Goal: Check status: Check status

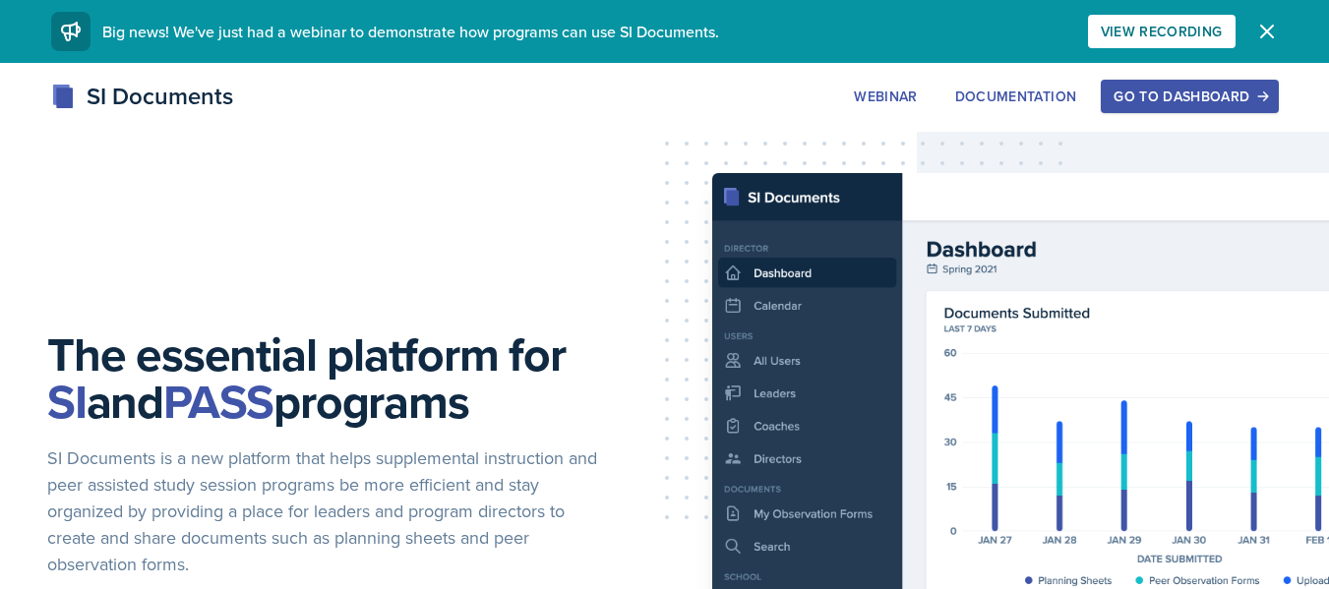
click at [1168, 89] on div "Go to Dashboard" at bounding box center [1188, 97] width 151 height 16
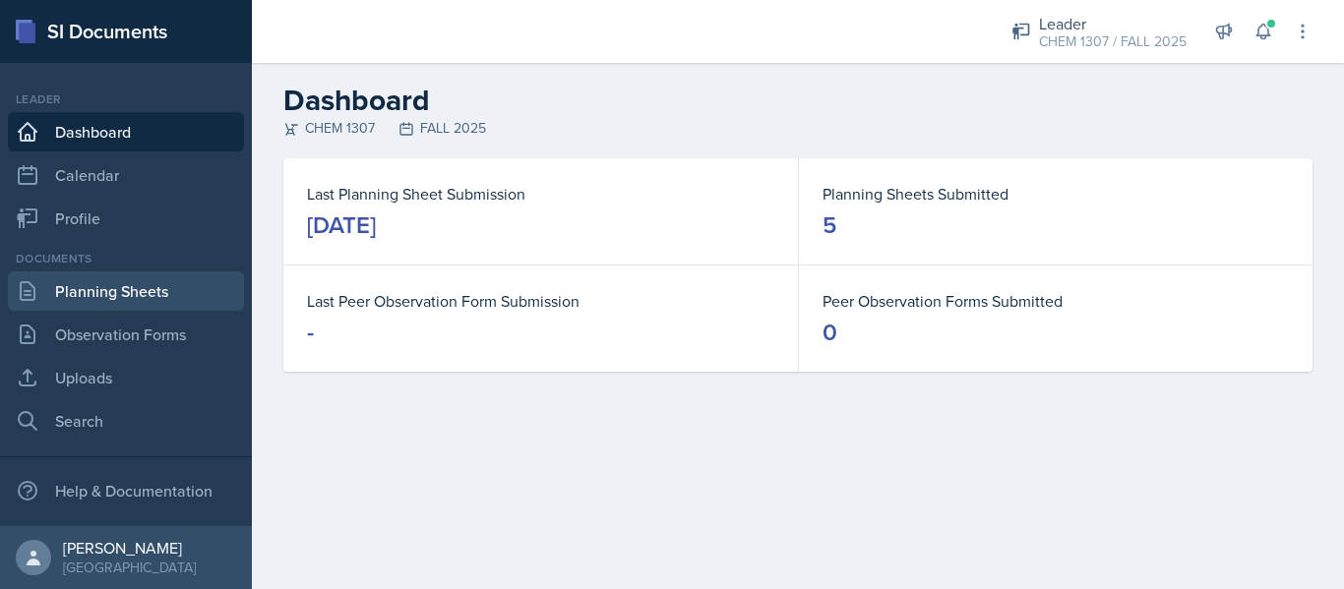
click at [172, 285] on link "Planning Sheets" at bounding box center [126, 290] width 236 height 39
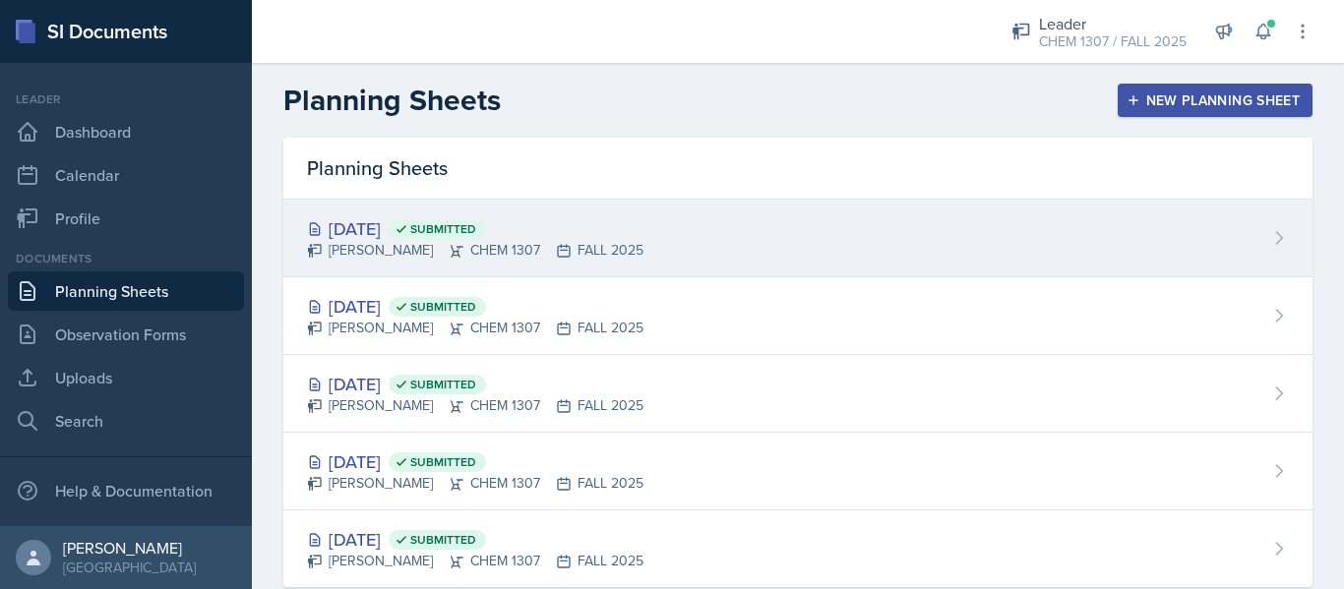
click at [628, 229] on div "[DATE] Submitted [PERSON_NAME] CHEM 1307 FALL 2025" at bounding box center [797, 239] width 1029 height 78
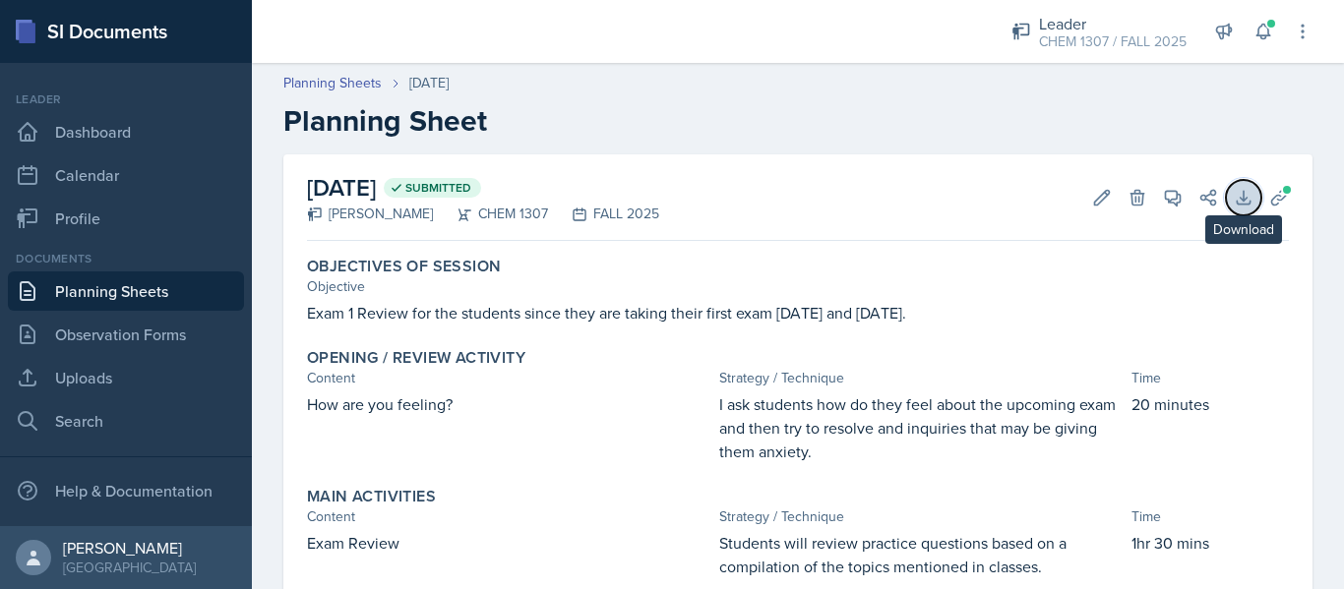
click at [1236, 198] on icon at bounding box center [1242, 197] width 13 height 13
